Goal: Information Seeking & Learning: Learn about a topic

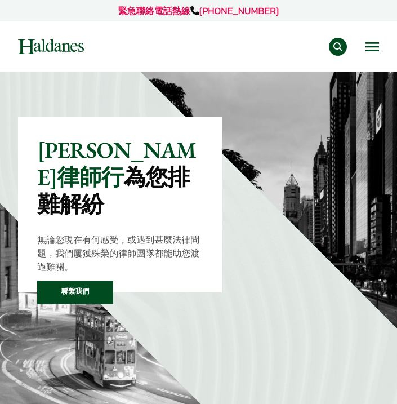
click at [381, 50] on div "專業範疇 反壟斷和競爭法 民事訴訟及爭議解決 公司及商業業務 刑事辯護 欺詐、資產追踪和追討 知識產權 婚姻及家事法 傳媒、娛樂及體育事務 私人客戶 物業及物…" at bounding box center [199, 47] width 378 height 18
click at [374, 46] on button "Open menu" at bounding box center [372, 46] width 14 height 9
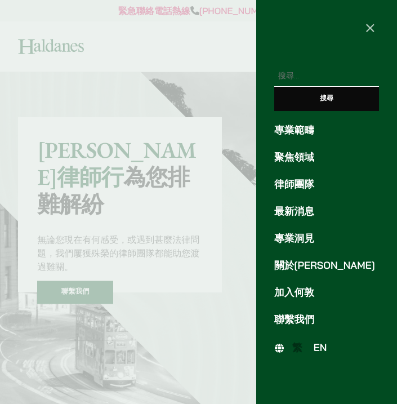
click at [294, 289] on link "加入何敦" at bounding box center [326, 292] width 105 height 15
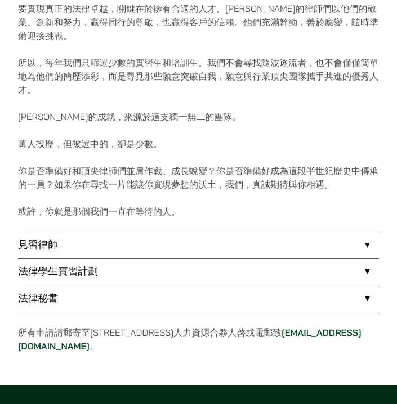
scroll to position [590, 0]
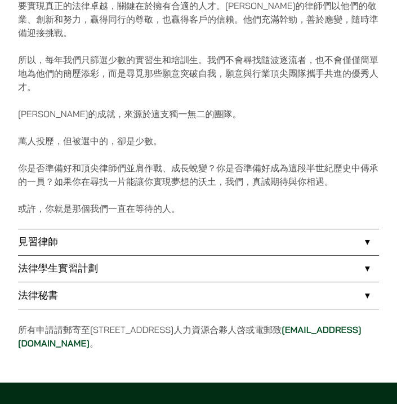
click at [106, 256] on link "法律學生實習計劃" at bounding box center [198, 269] width 361 height 26
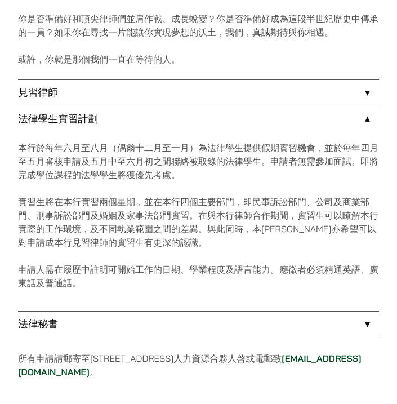
scroll to position [751, 0]
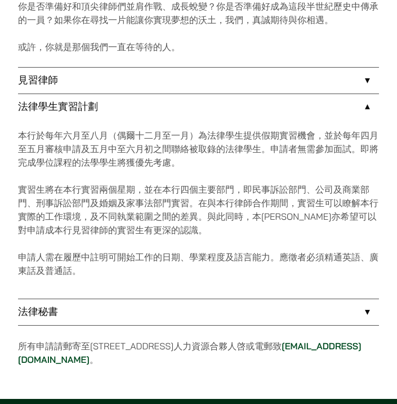
click at [149, 300] on link "法律秘書" at bounding box center [198, 312] width 361 height 26
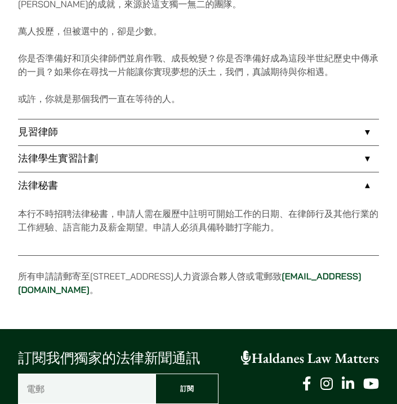
scroll to position [686, 0]
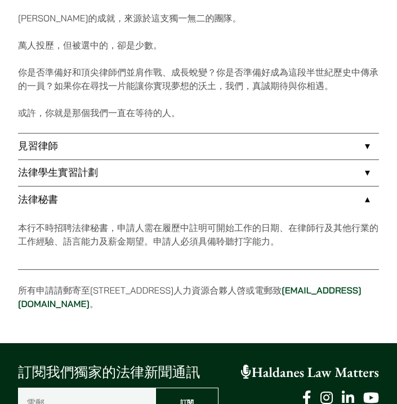
click at [172, 160] on link "法律學生實習計劃" at bounding box center [198, 173] width 361 height 26
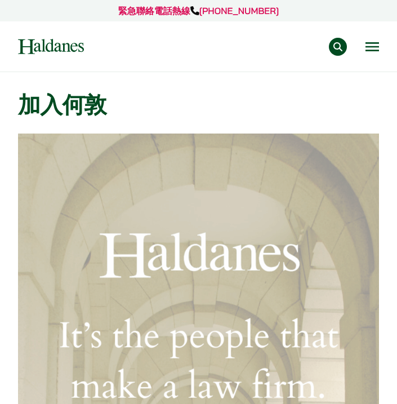
click at [378, 47] on button "Open menu" at bounding box center [372, 46] width 14 height 9
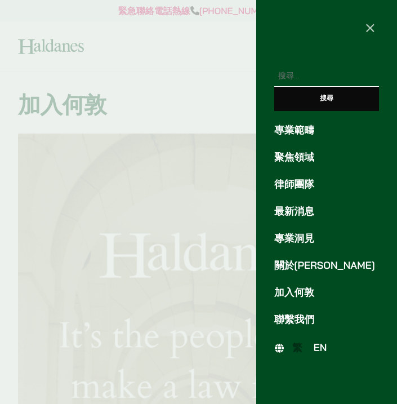
click at [299, 210] on link "最新消息" at bounding box center [326, 211] width 105 height 15
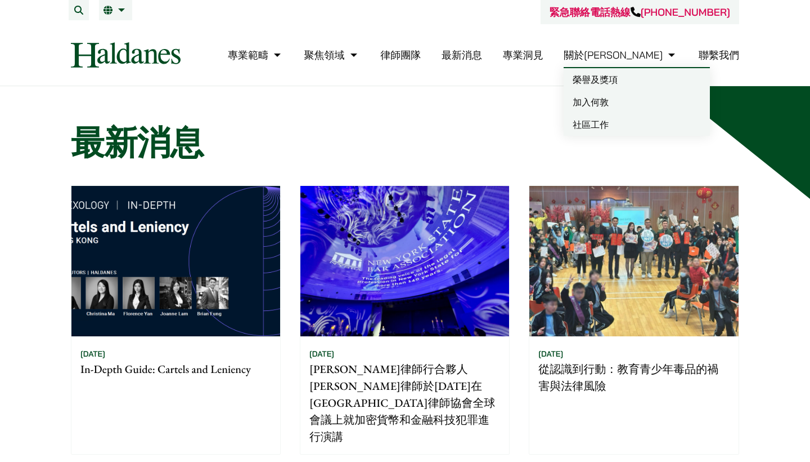
click at [396, 103] on link "加入何敦" at bounding box center [637, 102] width 146 height 23
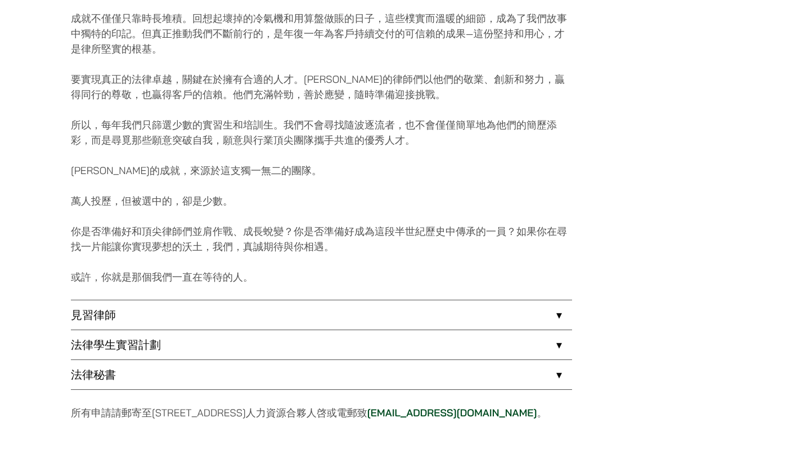
scroll to position [730, 0]
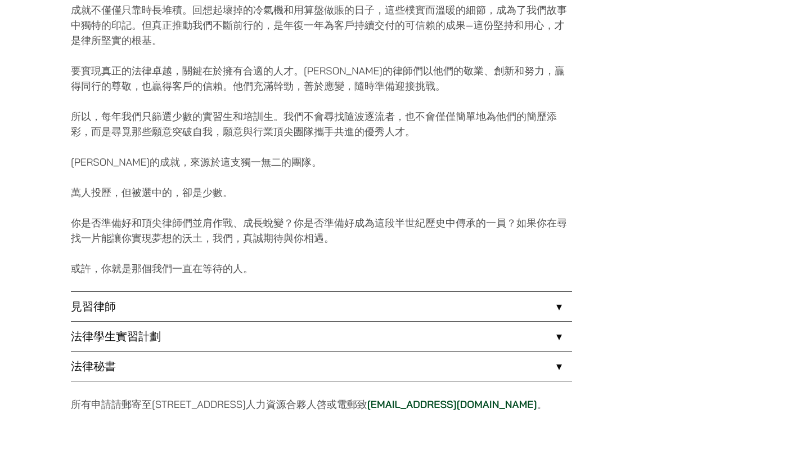
click at [276, 298] on link "見習律師" at bounding box center [321, 306] width 501 height 29
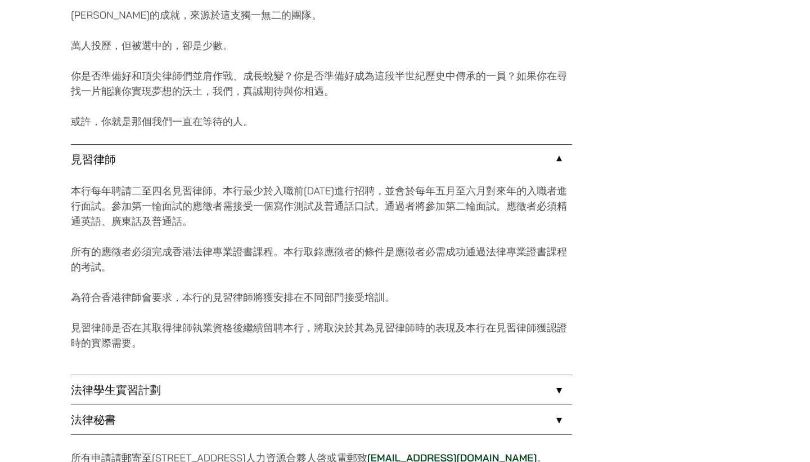
scroll to position [902, 0]
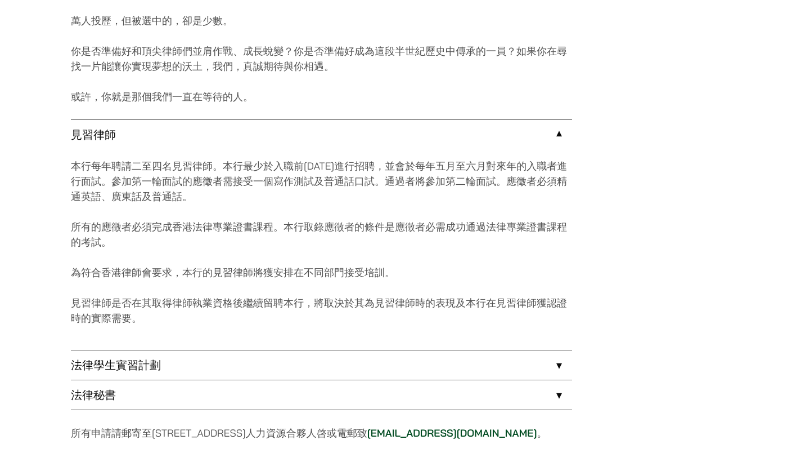
click at [243, 364] on link "法律學生實習計劃" at bounding box center [321, 364] width 501 height 29
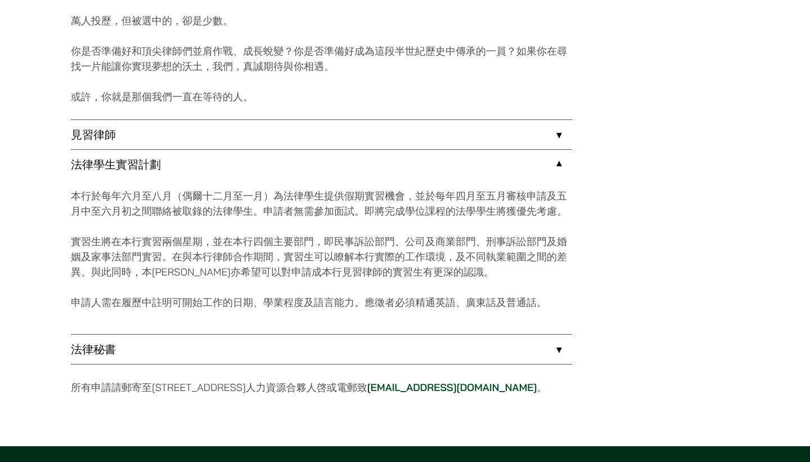
click at [182, 359] on link "法律秘書" at bounding box center [321, 348] width 501 height 29
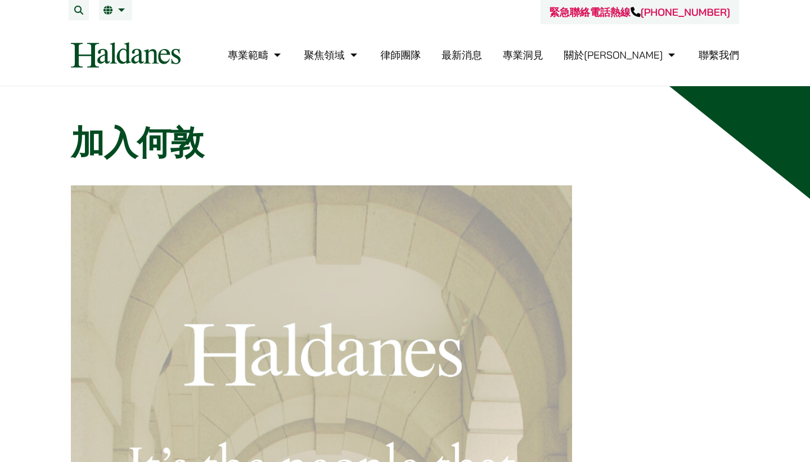
drag, startPoint x: 67, startPoint y: 55, endPoint x: 181, endPoint y: 58, distance: 114.3
click at [181, 58] on div "專業範疇 反壟斷和競爭法 民事訴訟及爭議解決 公司及商業業務 刑事辯護 欺詐、資產追踪和追討 知識產權 婚姻及家事法 傳媒、娛樂及體育事務 私人客戶 物業及物…" at bounding box center [405, 54] width 688 height 25
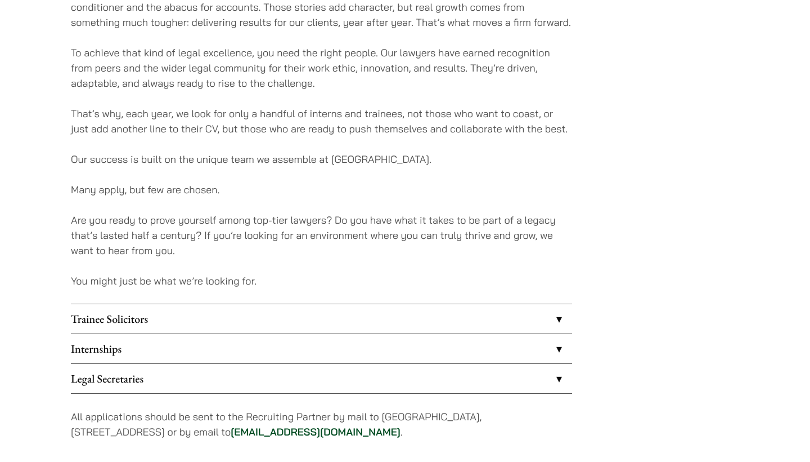
scroll to position [747, 0]
click at [207, 350] on link "Internships" at bounding box center [321, 349] width 501 height 29
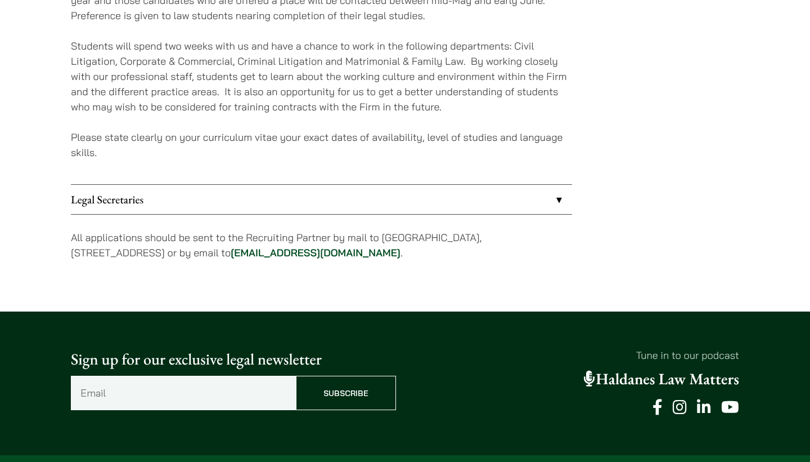
scroll to position [1154, 0]
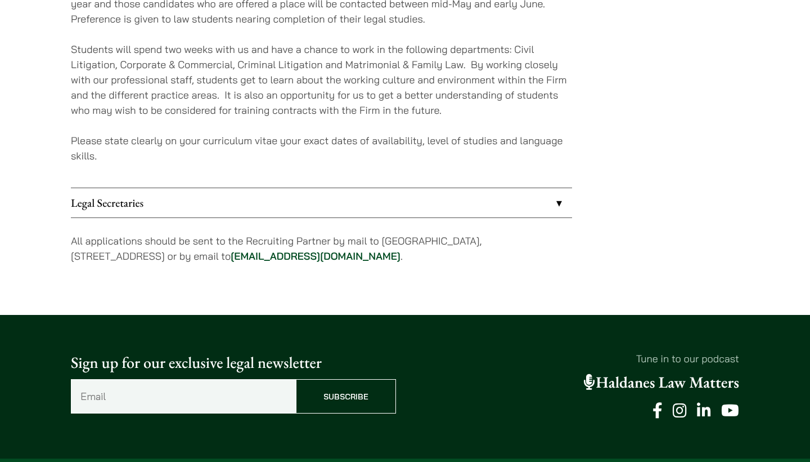
scroll to position [747, 0]
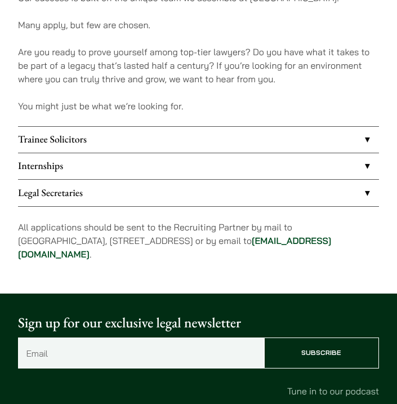
scroll to position [764, 0]
